Goal: Task Accomplishment & Management: Complete application form

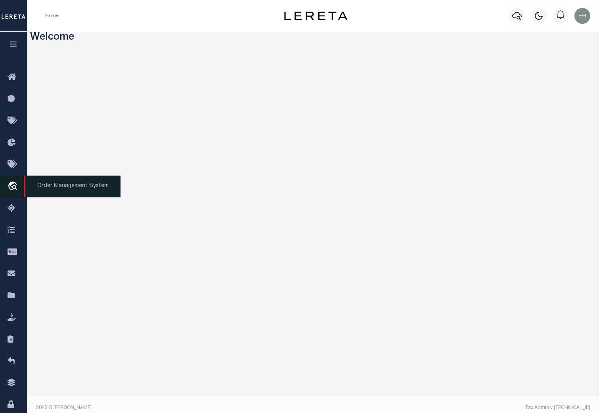
click at [14, 190] on icon "travel_explore" at bounding box center [14, 187] width 13 height 10
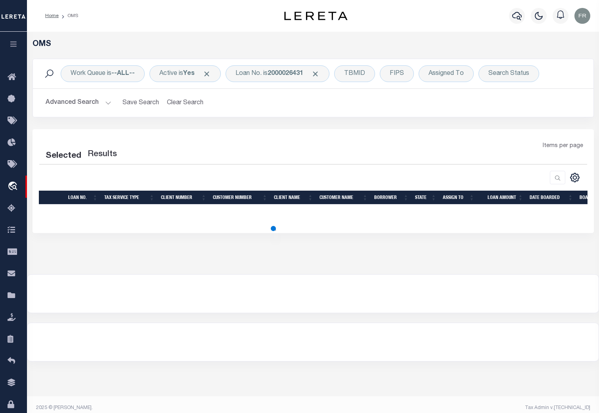
select select "200"
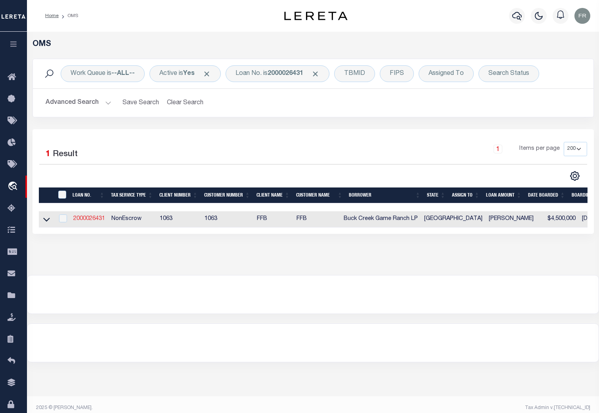
click at [91, 222] on link "2000026431" at bounding box center [89, 219] width 32 height 6
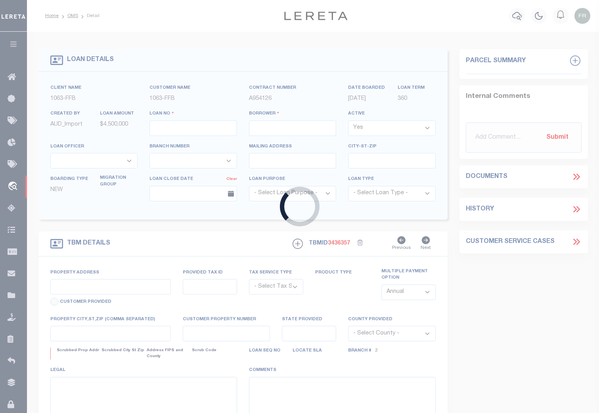
type input "2000026431"
type input "Buck Creek Game Ranch LP"
select select
select select "400"
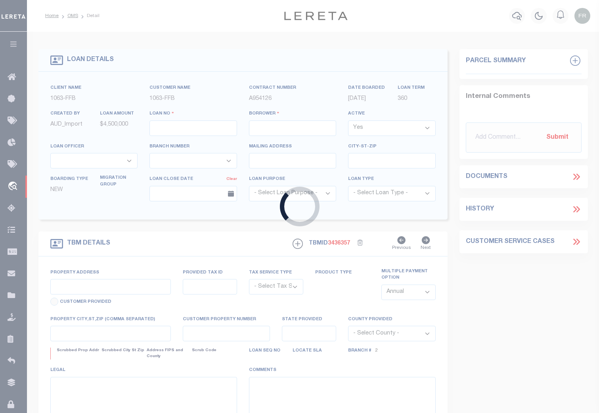
select select "NonEscrow"
type input "1661 PR 1973"
select select
type input "Lawn [GEOGRAPHIC_DATA] 79530"
type input "[GEOGRAPHIC_DATA]"
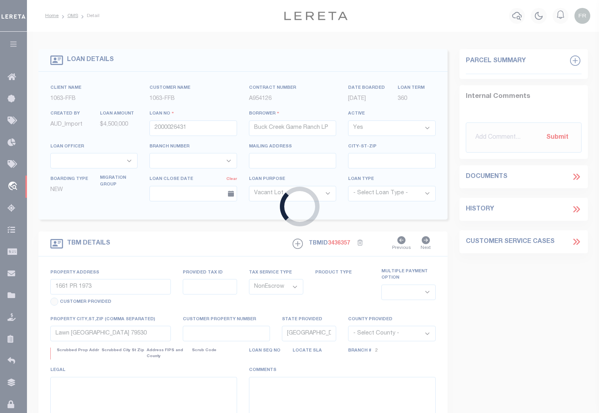
select select "773"
select select "490"
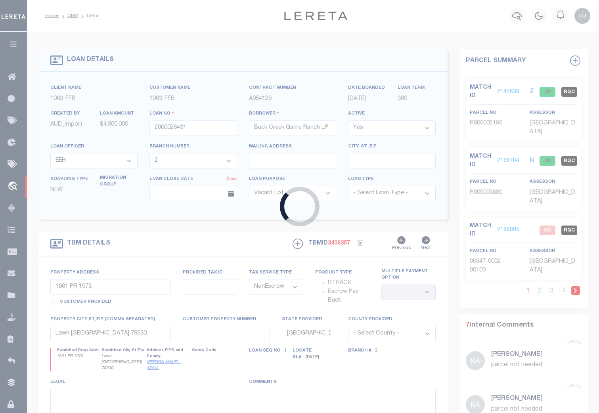
type input "1309199422"
type input "[PERSON_NAME]"
select select
type input "[STREET_ADDRESS]"
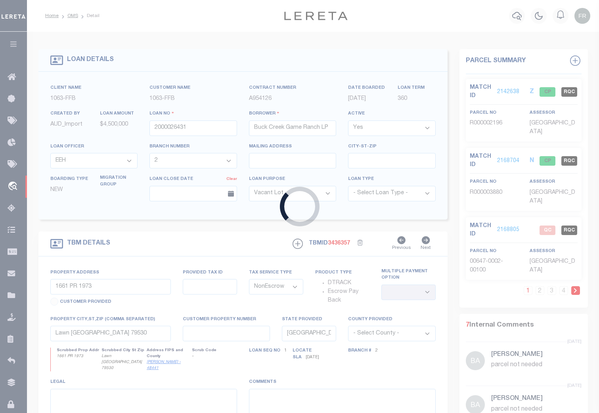
type input "[GEOGRAPHIC_DATA][PERSON_NAME]"
select select "10"
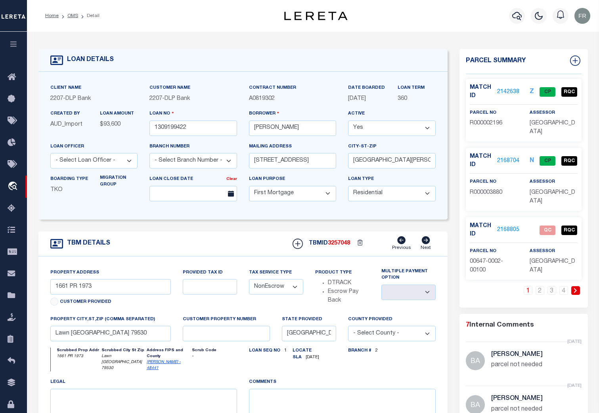
type input "[STREET_ADDRESS]"
select select
type input "[GEOGRAPHIC_DATA][PERSON_NAME]"
type textarea "CO\[MEDICAL_DATA]: 30-06-19-68-000-0070-0 UNION | DWMH LOCATED AT [STREET_ADDRE…"
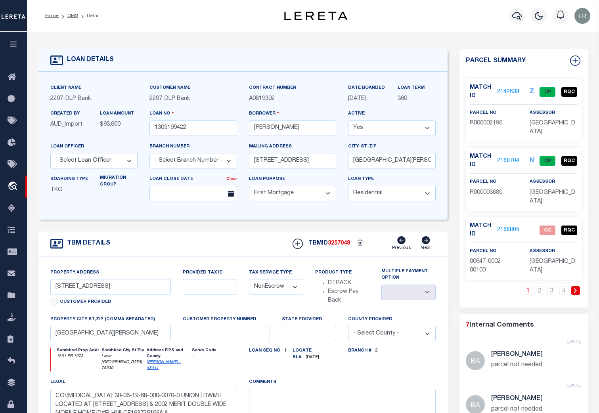
select select "16877"
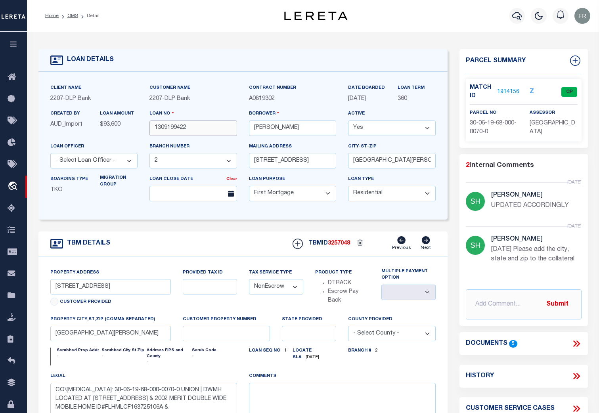
drag, startPoint x: 189, startPoint y: 129, endPoint x: 133, endPoint y: 126, distance: 56.4
click at [133, 126] on div "Client Name 2207 - DLP Bank Customer Name 2207 - DLP Bank" at bounding box center [243, 146] width 398 height 124
